Goal: Transaction & Acquisition: Purchase product/service

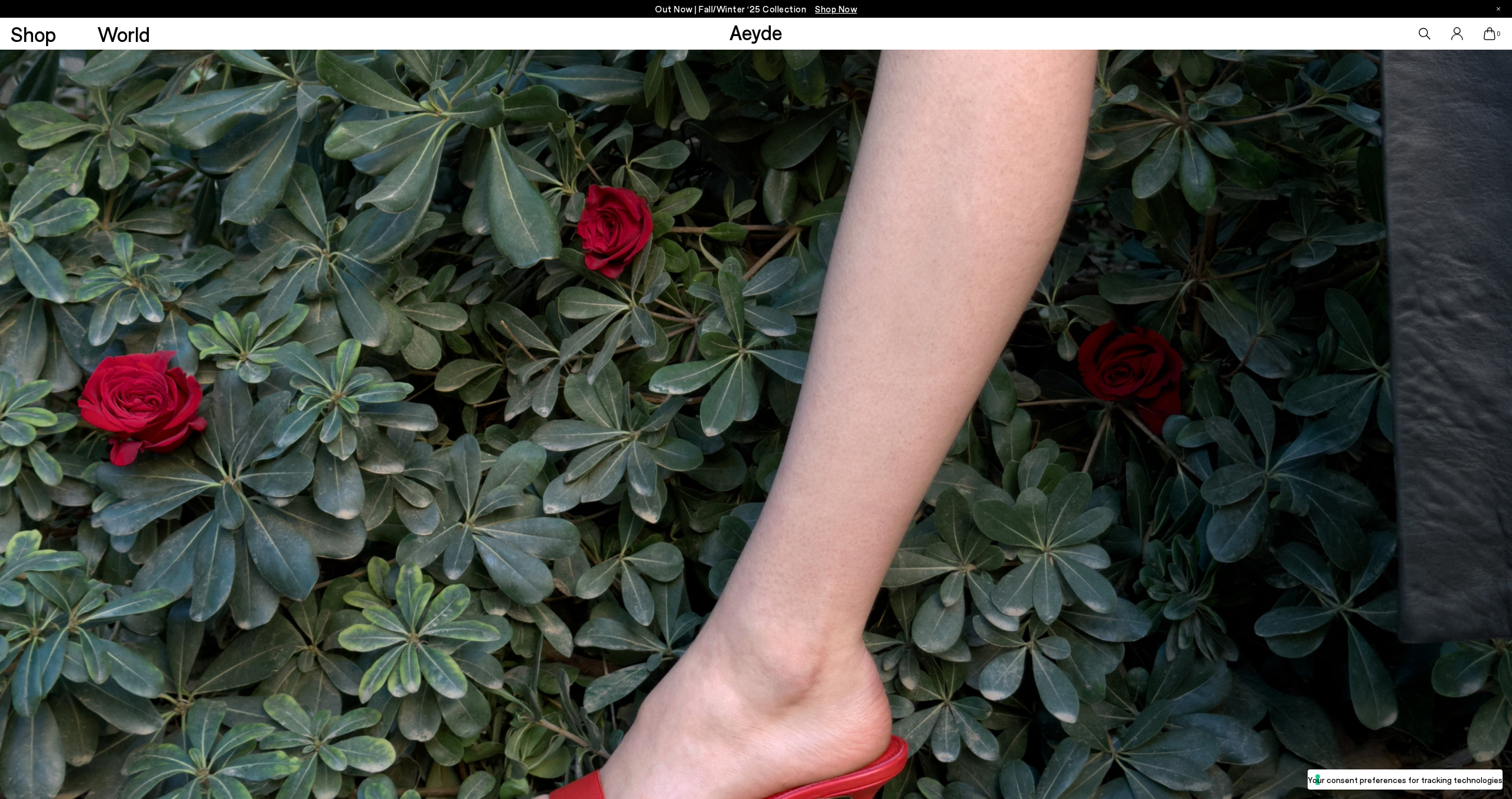
scroll to position [349, 0]
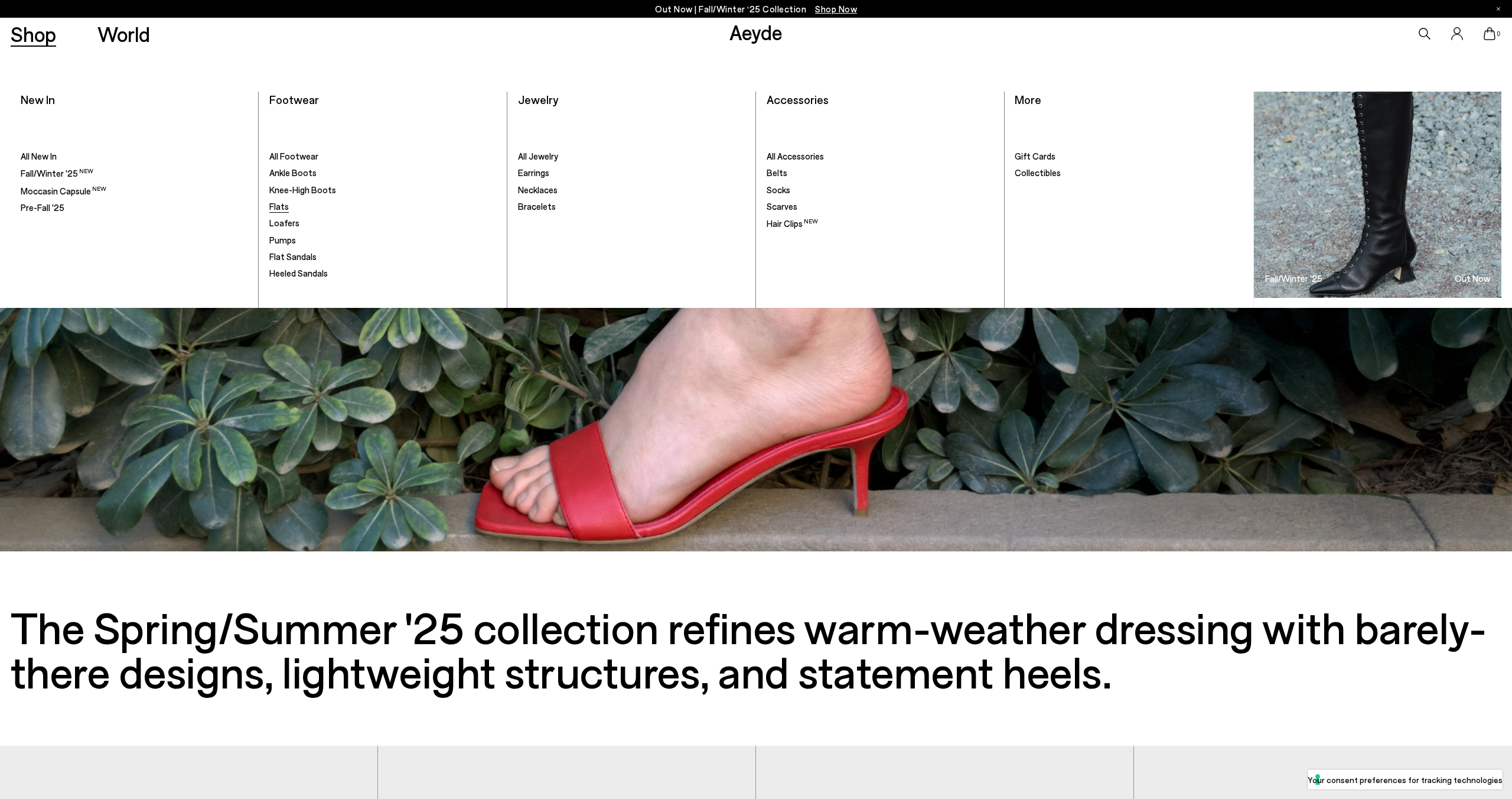
click at [286, 207] on span "Flats" at bounding box center [279, 206] width 19 height 11
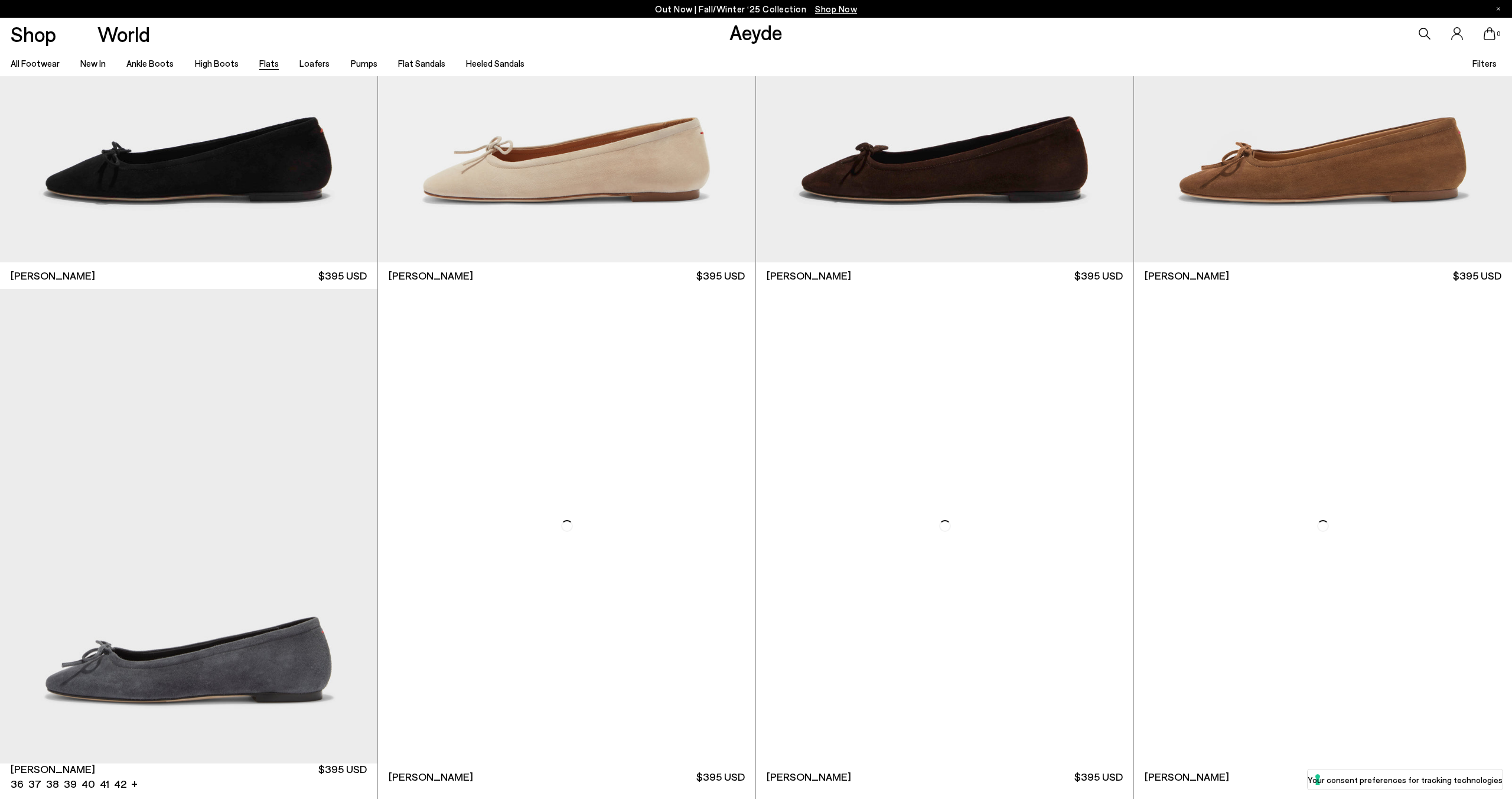
scroll to position [4974, 0]
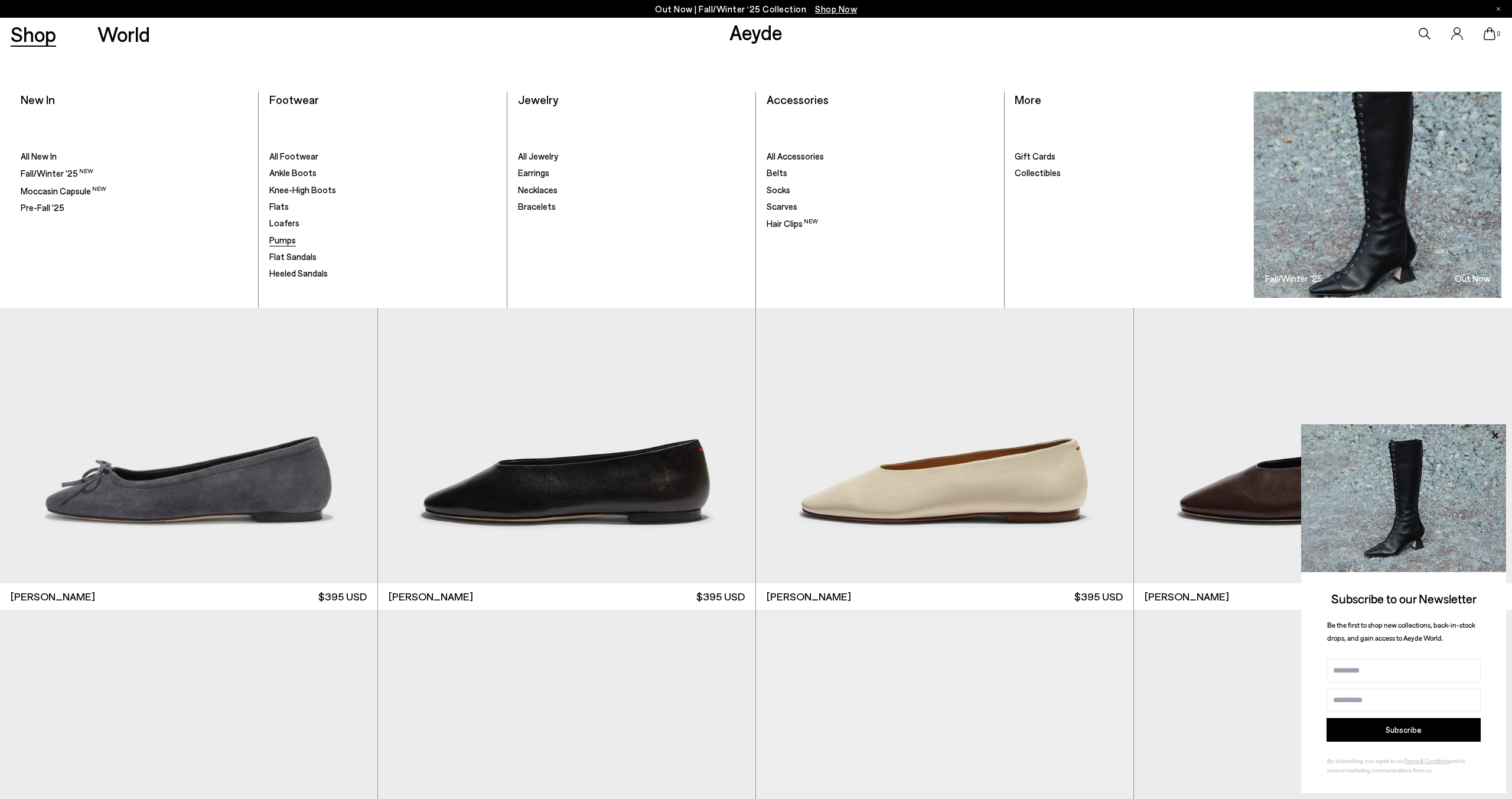
click at [291, 242] on span "Pumps" at bounding box center [283, 239] width 26 height 11
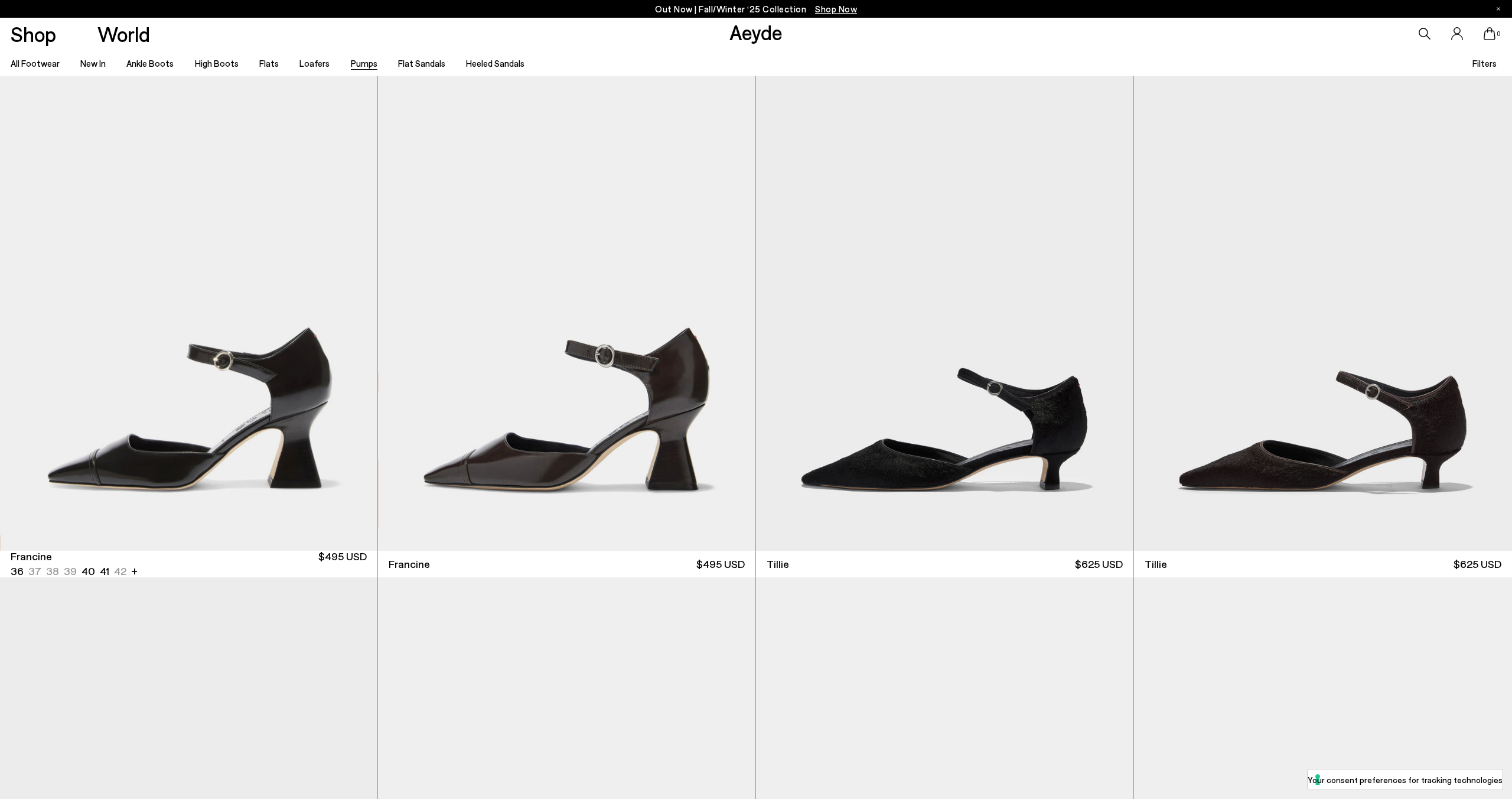
scroll to position [130, 0]
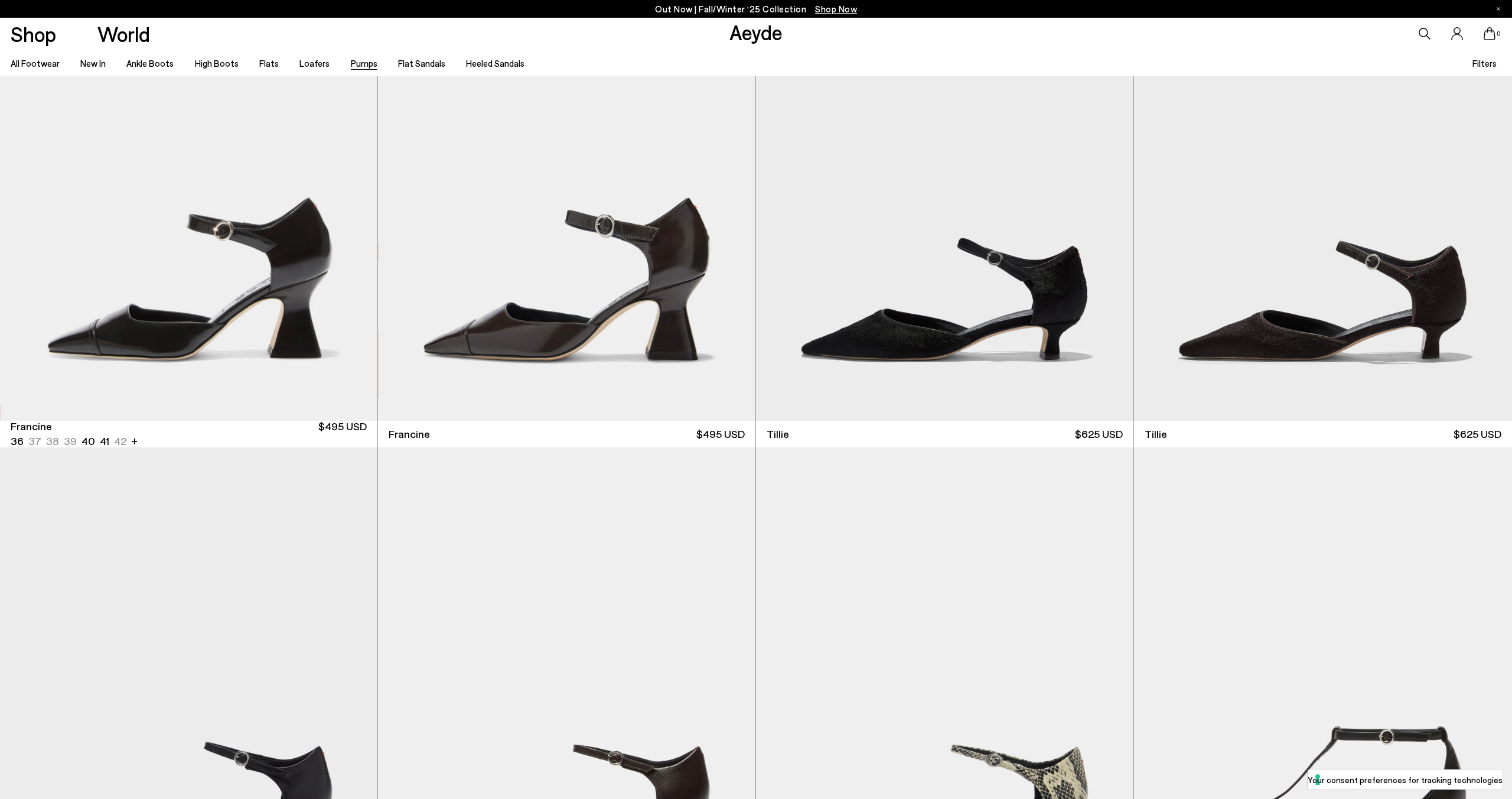
click at [291, 242] on img "1 / 6" at bounding box center [188, 183] width 377 height 474
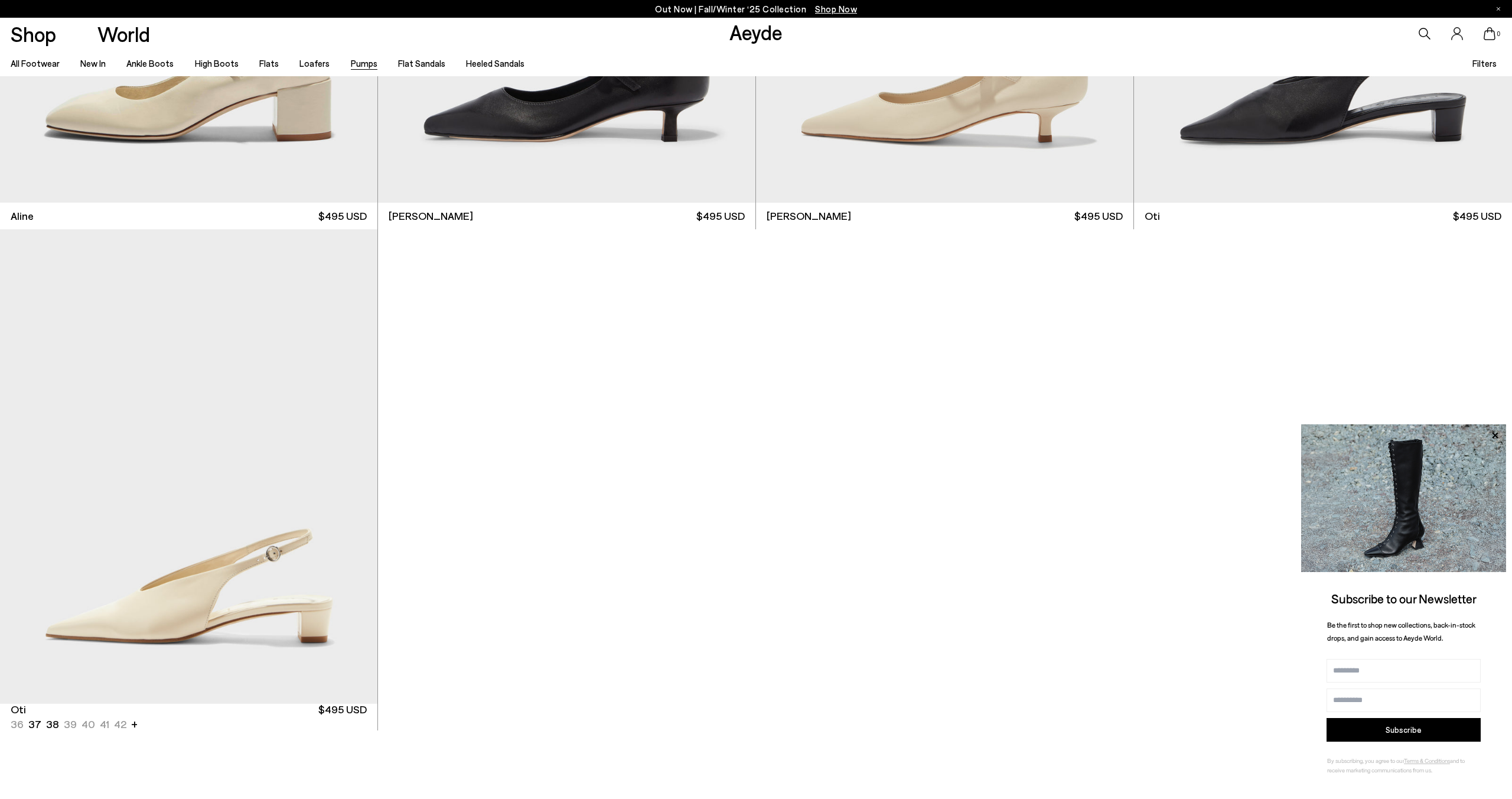
scroll to position [9085, 0]
